Goal: Complete application form

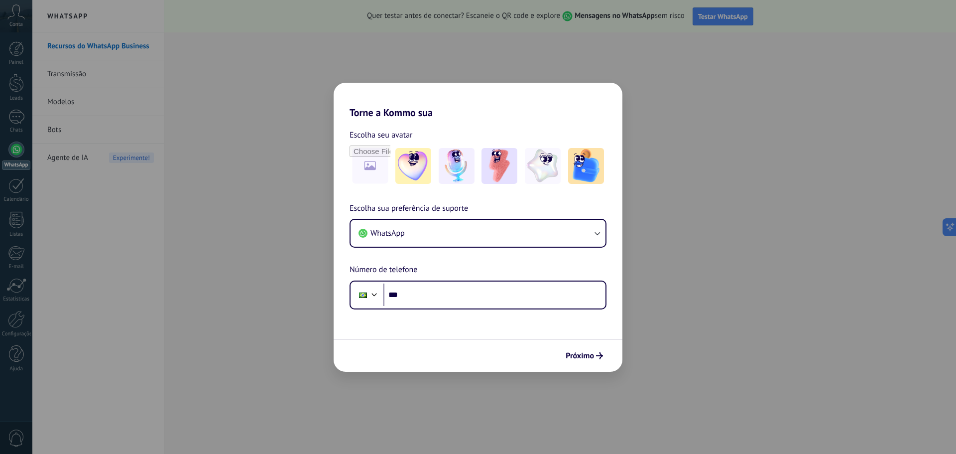
click at [892, 182] on div "Torne a Kommo sua Escolha seu avatar Escolha sua preferência de suporte WhatsAp…" at bounding box center [478, 227] width 956 height 454
click at [578, 359] on span "Próximo" at bounding box center [580, 355] width 28 height 7
click at [553, 79] on div "Torne a Kommo sua Escolha seu avatar Escolha sua preferência de suporte WhatsAp…" at bounding box center [478, 227] width 956 height 454
